Goal: Task Accomplishment & Management: Complete application form

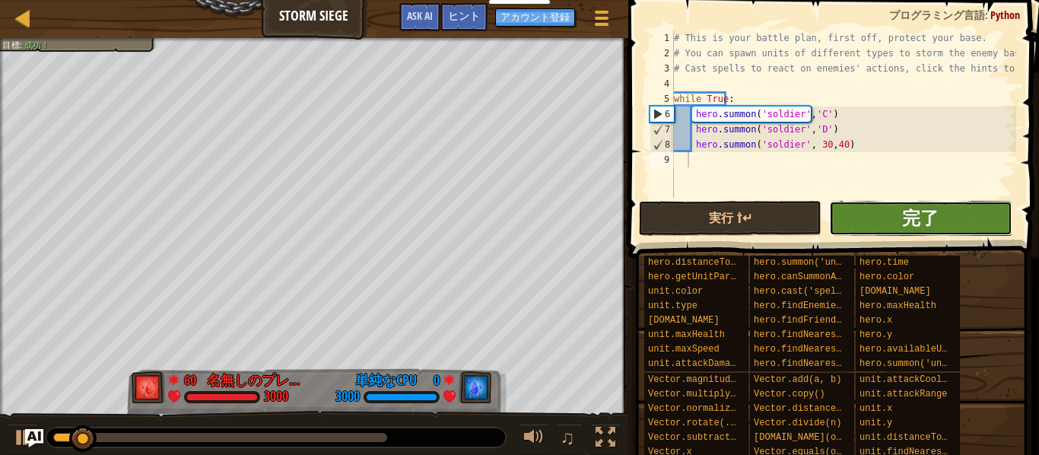
click at [913, 211] on span "完了" at bounding box center [920, 217] width 36 height 24
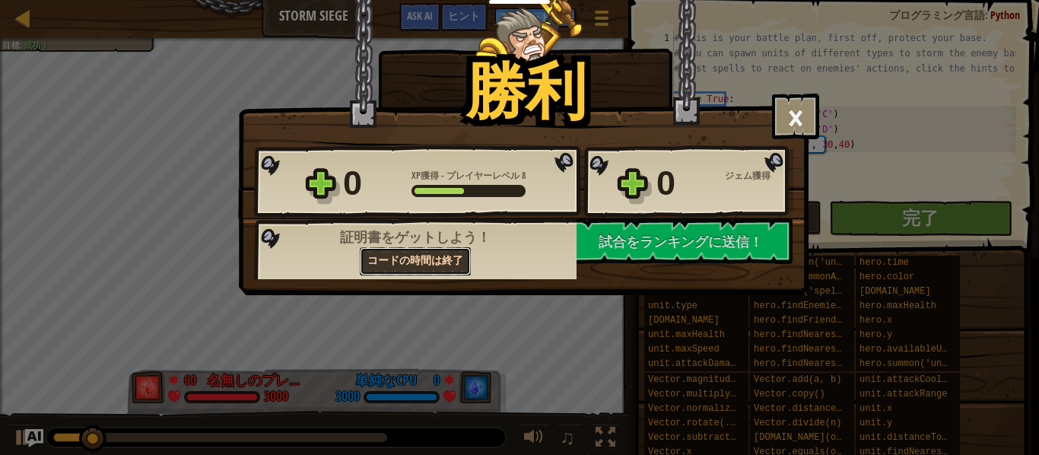
click at [415, 266] on link "コードの時間は終了" at bounding box center [415, 261] width 111 height 28
click at [790, 110] on button "×" at bounding box center [795, 117] width 47 height 46
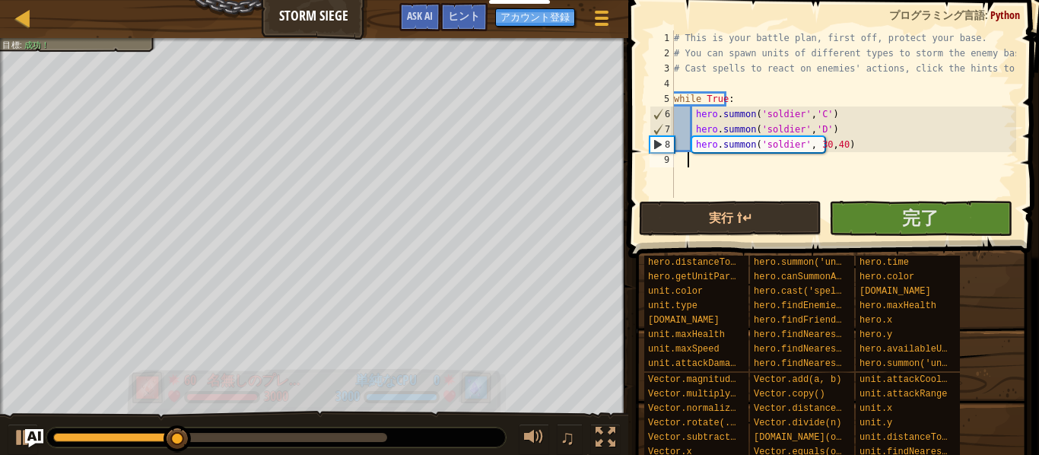
click at [323, 394] on div "0 単純なCPU 3000" at bounding box center [404, 387] width 185 height 38
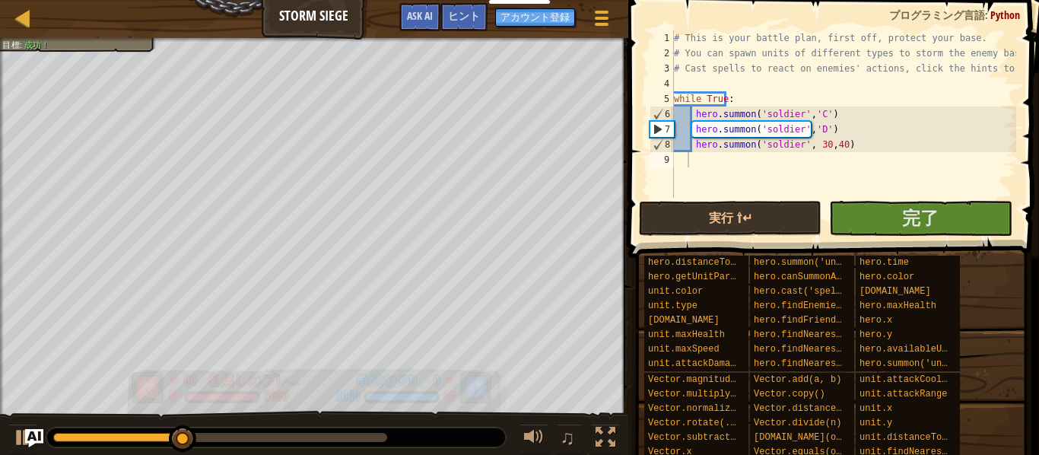
drag, startPoint x: 323, startPoint y: 394, endPoint x: 202, endPoint y: 376, distance: 122.2
click at [202, 376] on div "60 名無しのプレイヤー 3000 0 単純なCPU 3000" at bounding box center [314, 388] width 380 height 46
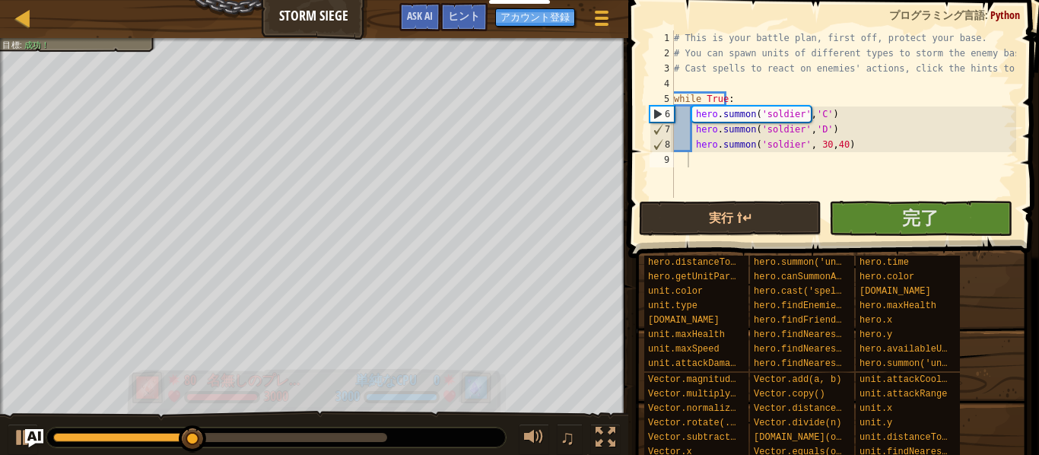
click at [195, 384] on div "80" at bounding box center [191, 377] width 15 height 14
click at [195, 384] on div "60" at bounding box center [191, 377] width 15 height 14
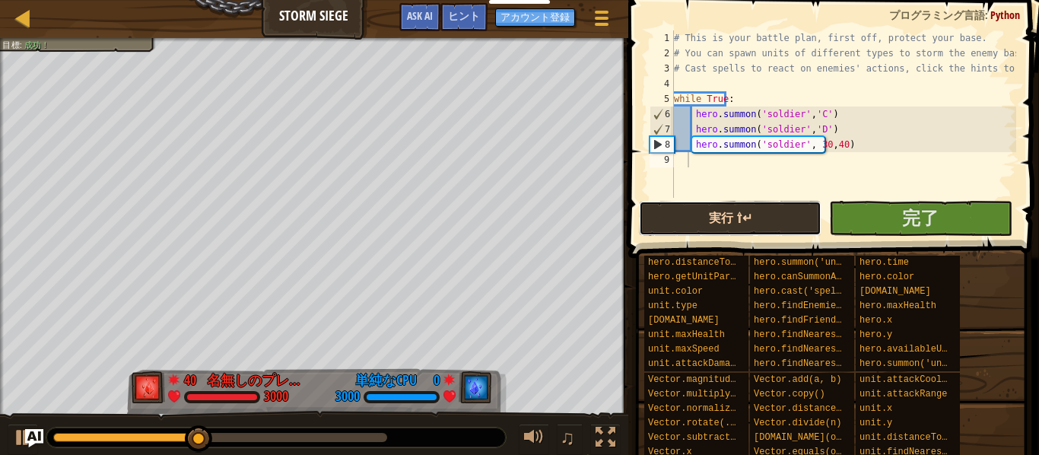
click at [799, 217] on button "実行 ⇧↵" at bounding box center [730, 218] width 182 height 35
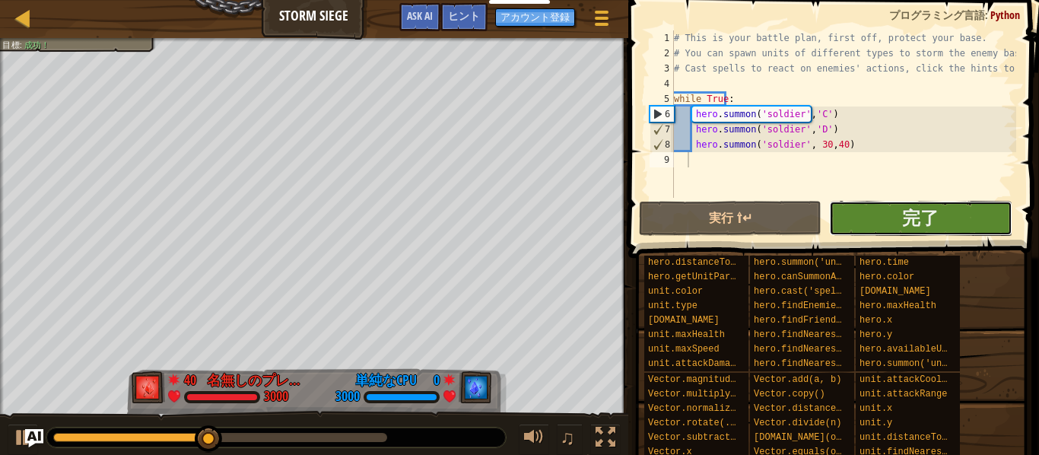
click at [861, 228] on button "完了" at bounding box center [920, 218] width 182 height 35
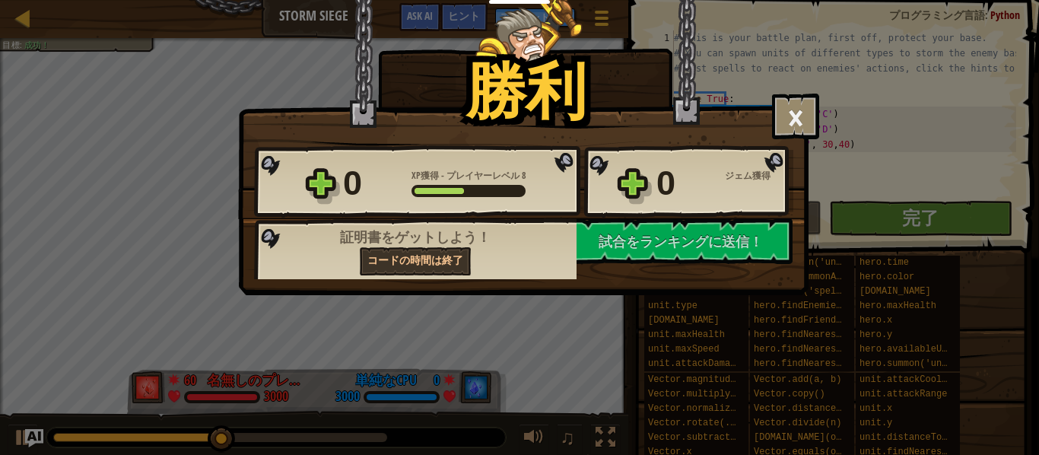
click at [423, 312] on div "[PERSON_NAME] × このレベルは楽しめましたか？ Reticulating Splines... 0 XP獲得 - プレイヤーレベル 8 0 ジェ…" at bounding box center [519, 227] width 1039 height 455
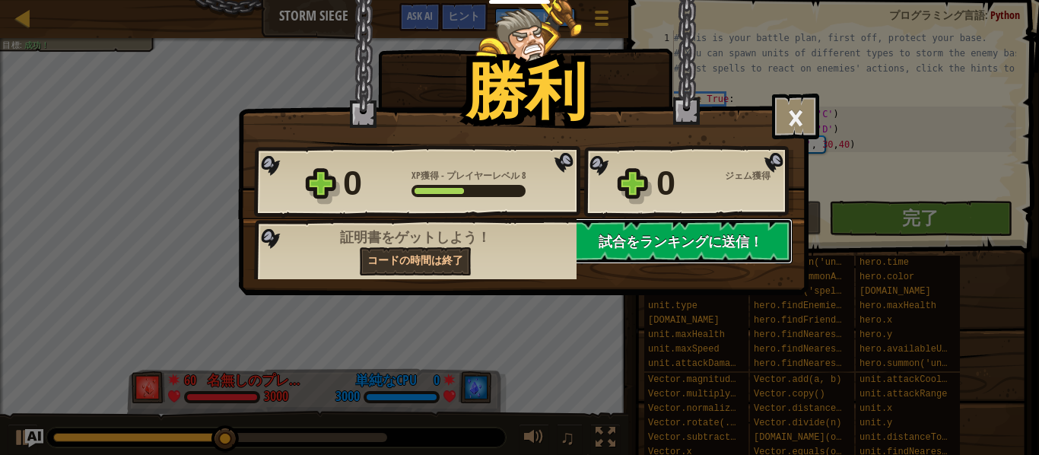
click at [638, 247] on span "試合をランキングに送信！" at bounding box center [680, 241] width 164 height 19
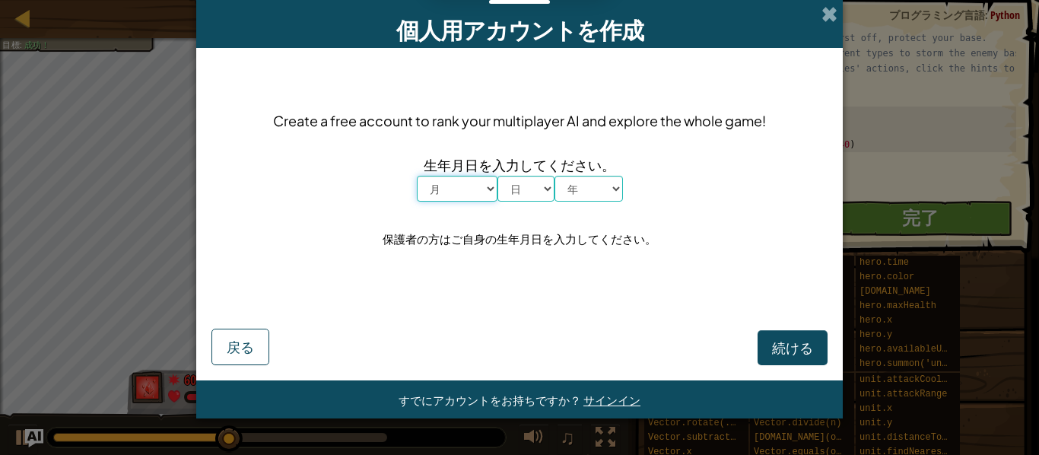
click at [444, 182] on select "月 １月 ２月 ３月 ４月 ５月 ６月 ７月 ８月 ９月 １０月 １１月 １２月" at bounding box center [457, 189] width 81 height 26
select select "3"
click at [417, 176] on select "月 １月 ２月 ３月 ４月 ５月 ６月 ７月 ８月 ９月 １０月 １１月 １２月" at bounding box center [457, 189] width 81 height 26
click at [535, 193] on select "日 1 2 3 4 5 6 7 8 9 10 11 12 13 14 15 16 17 18 19 20 21 22 23 24 25 26 27 28 29…" at bounding box center [525, 189] width 57 height 26
select select "12"
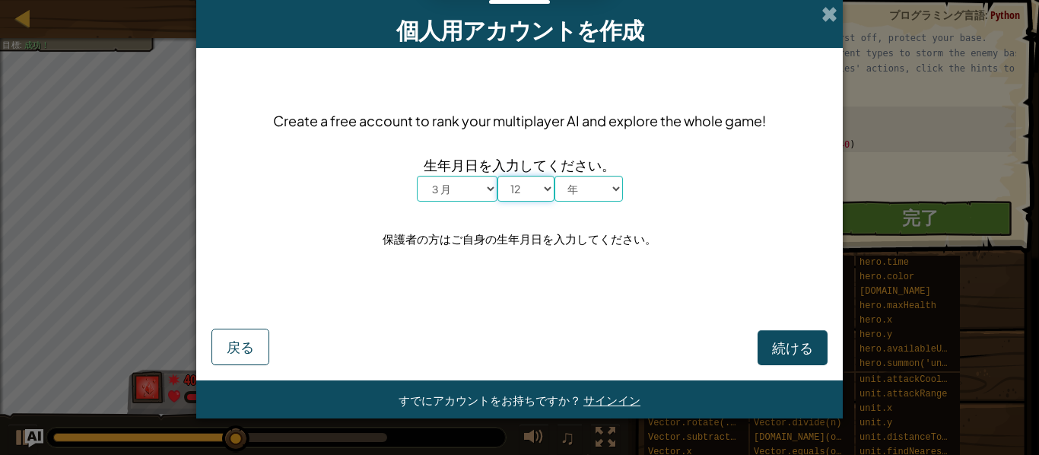
click at [497, 176] on select "日 1 2 3 4 5 6 7 8 9 10 11 12 13 14 15 16 17 18 19 20 21 22 23 24 25 26 27 28 29…" at bounding box center [525, 189] width 57 height 26
click at [602, 195] on select "年 2025 2024 2023 2022 2021 2020 2019 2018 2017 2016 2015 2014 2013 2012 2011 20…" at bounding box center [588, 189] width 68 height 26
select select "2017"
click at [554, 176] on select "年 2025 2024 2023 2022 2021 2020 2019 2018 2017 2016 2015 2014 2013 2012 2011 20…" at bounding box center [588, 189] width 68 height 26
click at [807, 353] on span "続ける" at bounding box center [792, 346] width 41 height 17
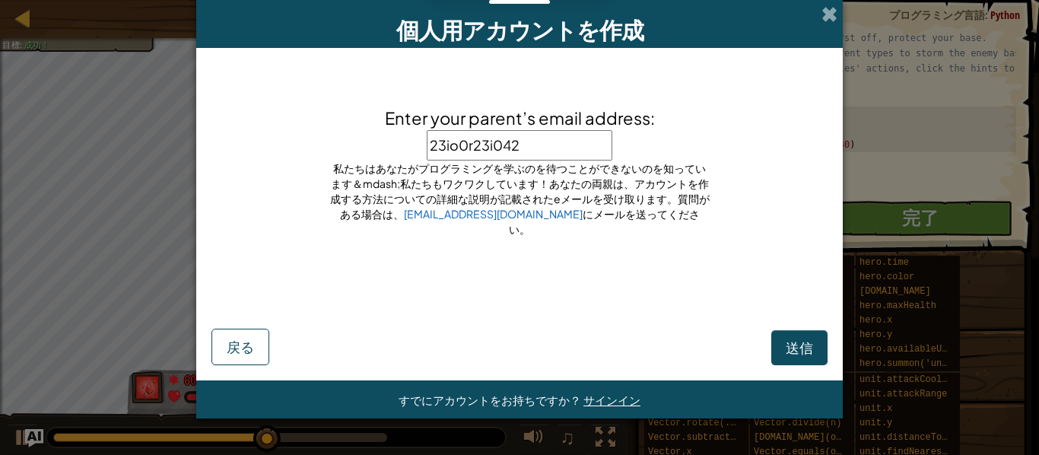
type input "23io0r23i0423"
click at [806, 335] on button "送信" at bounding box center [799, 347] width 56 height 35
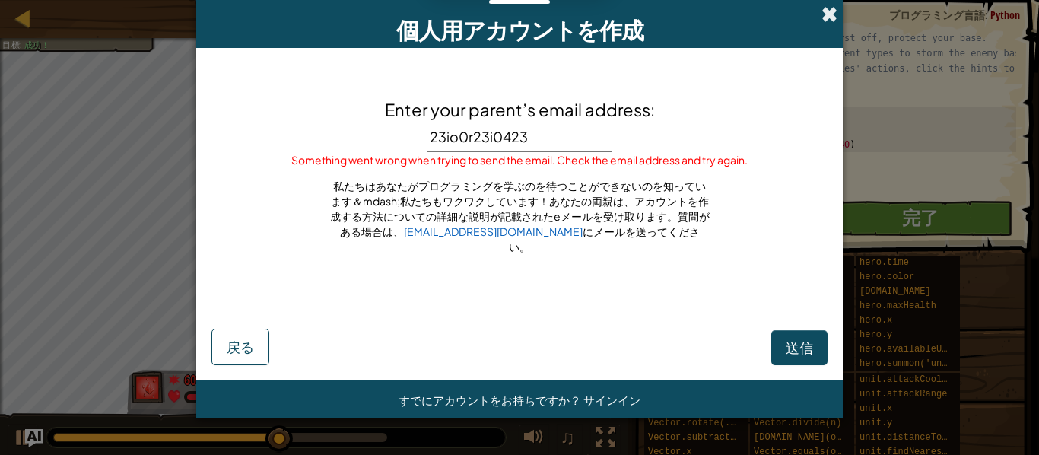
click at [832, 11] on span at bounding box center [829, 14] width 16 height 16
